Goal: Task Accomplishment & Management: Manage account settings

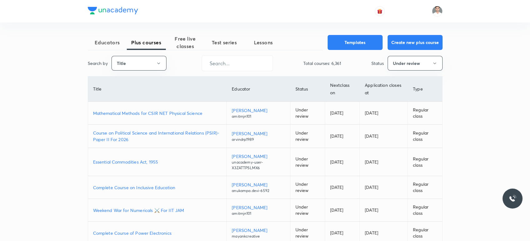
click at [179, 132] on p "Course on Political Science and International Relations (PSIR)-Paper II For 2026" at bounding box center [157, 136] width 129 height 13
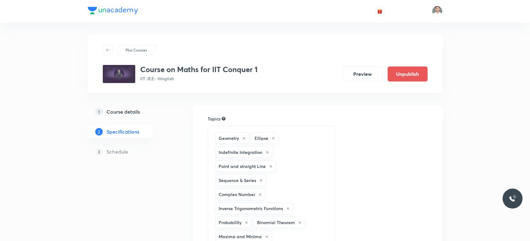
click at [121, 151] on h5 "Schedule" at bounding box center [117, 151] width 22 height 7
